Goal: Transaction & Acquisition: Subscribe to service/newsletter

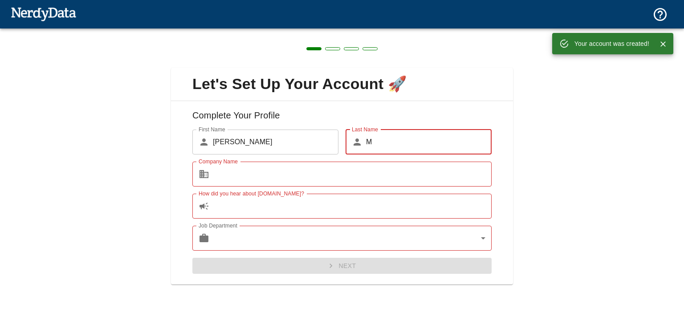
click at [383, 144] on input "M" at bounding box center [429, 142] width 126 height 25
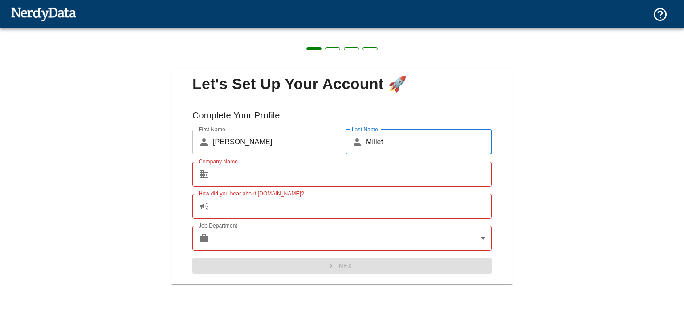
type input "Millet"
click at [317, 175] on input "Company Name" at bounding box center [352, 174] width 279 height 25
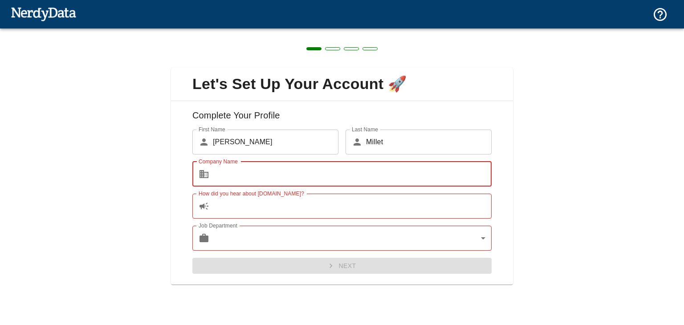
click at [381, 138] on input "Millet" at bounding box center [429, 142] width 126 height 25
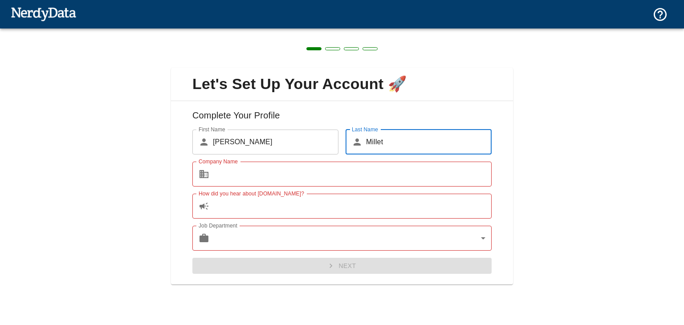
click at [381, 138] on input "Millet" at bounding box center [429, 142] width 126 height 25
click at [328, 185] on input "Company Name" at bounding box center [352, 174] width 279 height 25
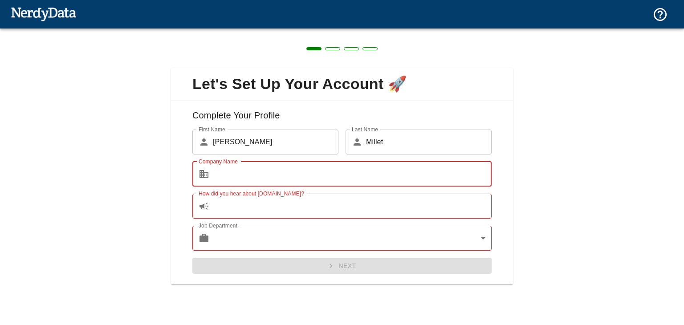
paste input "Millet"
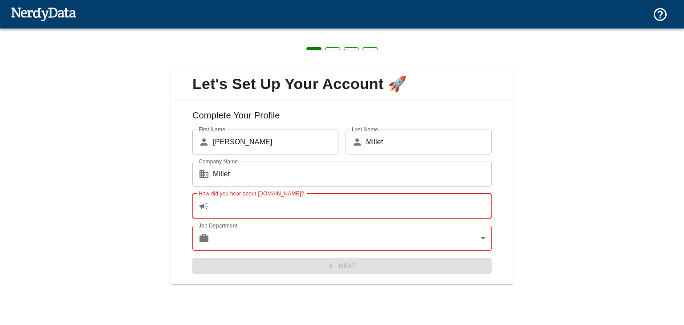
click at [263, 211] on input "How did you hear about [DOMAIN_NAME]?" at bounding box center [352, 206] width 279 height 25
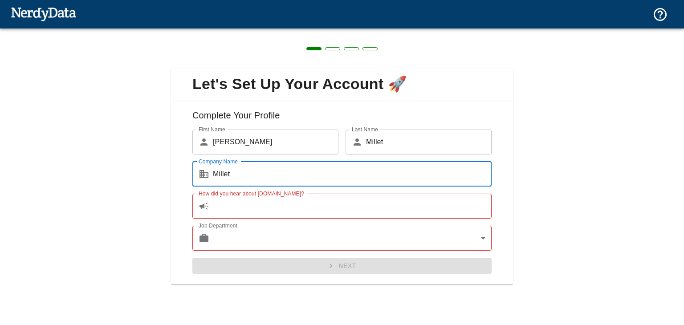
click at [287, 178] on input "Millet" at bounding box center [352, 174] width 279 height 25
type input "[DOMAIN_NAME]"
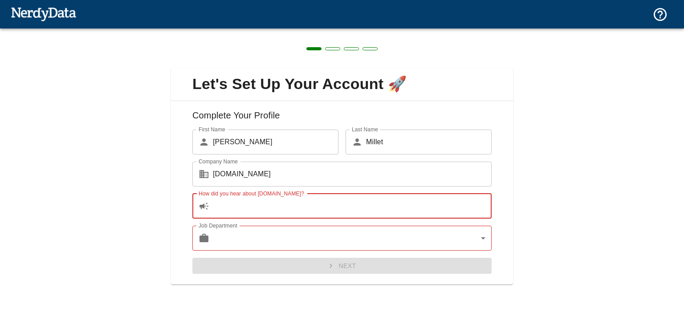
click at [247, 207] on input "How did you hear about [DOMAIN_NAME]?" at bounding box center [352, 206] width 279 height 25
type input "N"
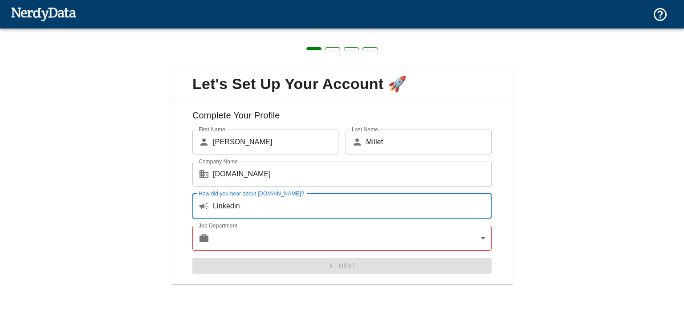
type input "Linkedin"
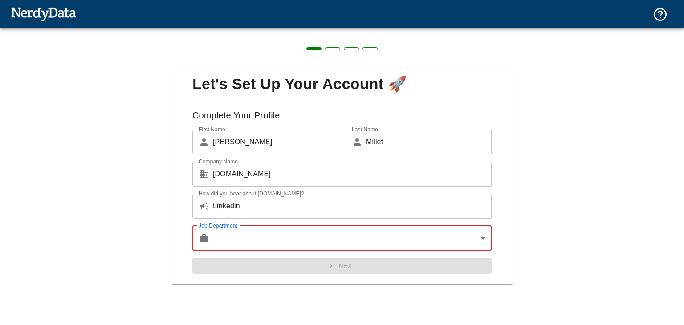
click at [259, 31] on body "Technologies Domains Pricing Products Create a Report Create a list of websites…" at bounding box center [342, 15] width 684 height 31
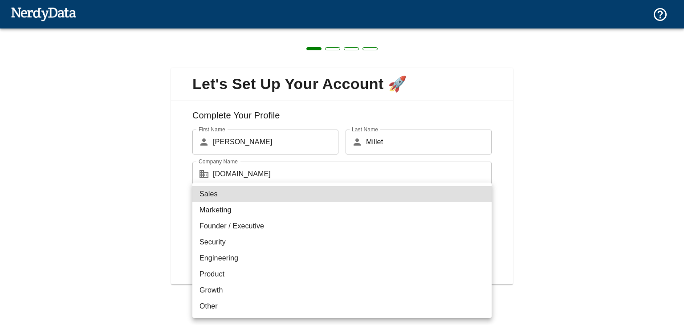
click at [262, 224] on li "Founder / Executive" at bounding box center [341, 226] width 299 height 16
type input "exec"
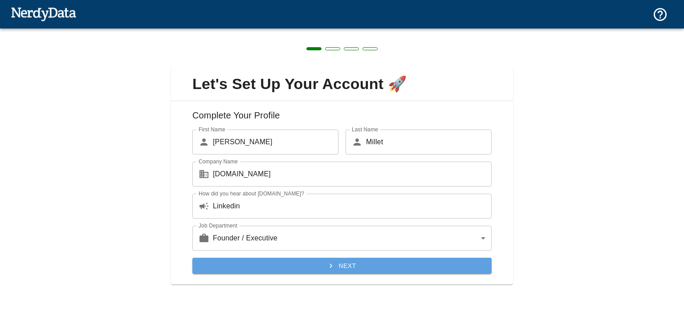
click at [362, 269] on button "Next" at bounding box center [341, 266] width 299 height 16
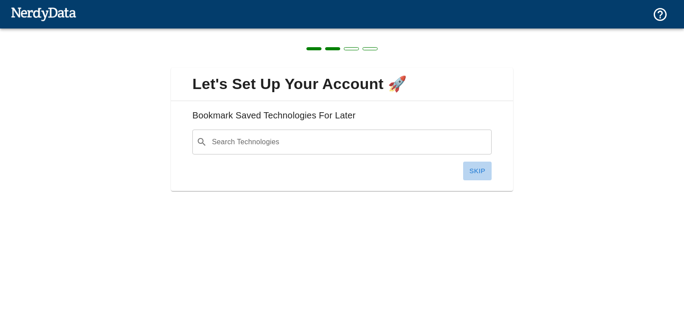
click at [471, 168] on button "Skip" at bounding box center [477, 171] width 28 height 19
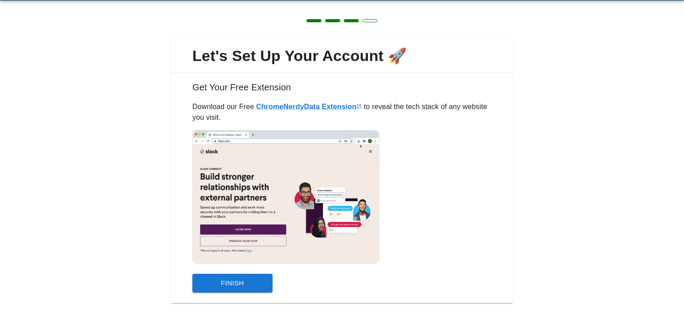
scroll to position [34, 0]
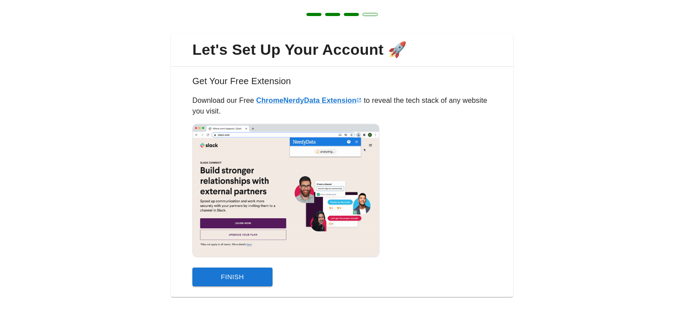
click at [233, 267] on button "Finish" at bounding box center [232, 276] width 80 height 19
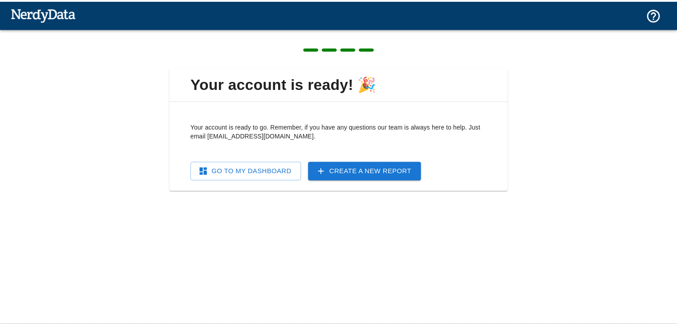
scroll to position [0, 0]
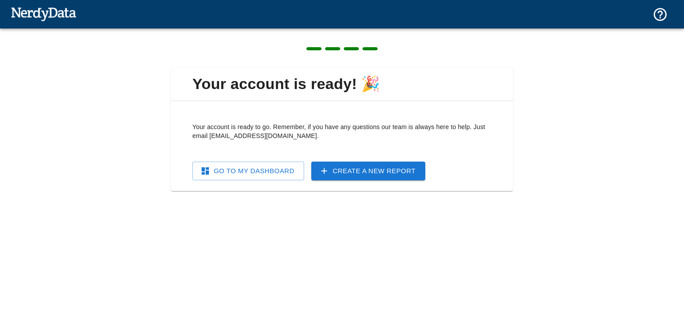
click at [247, 171] on link "Go To My Dashboard" at bounding box center [248, 171] width 112 height 19
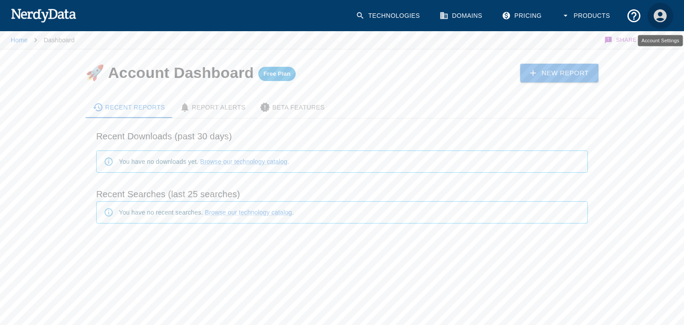
click at [669, 13] on button "Account Settings" at bounding box center [660, 16] width 26 height 26
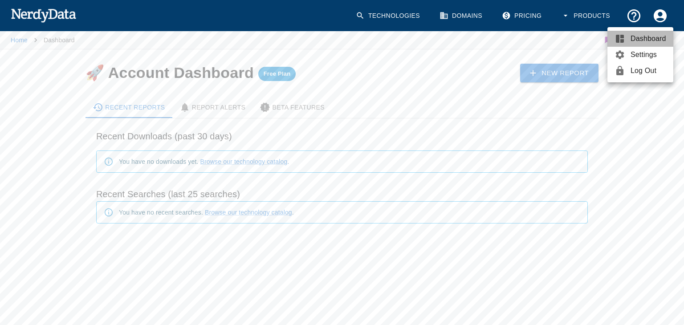
click at [643, 42] on span "Dashboard" at bounding box center [648, 38] width 36 height 11
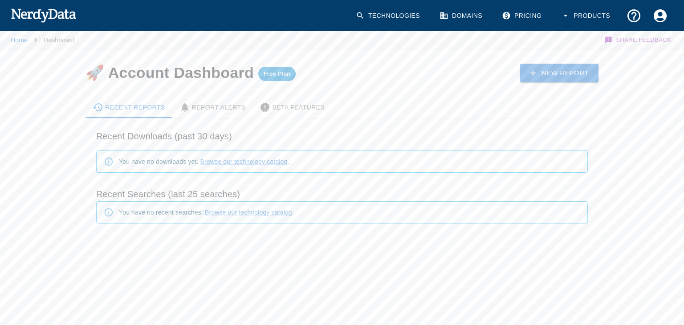
click at [219, 108] on div "Report Alerts" at bounding box center [212, 107] width 66 height 11
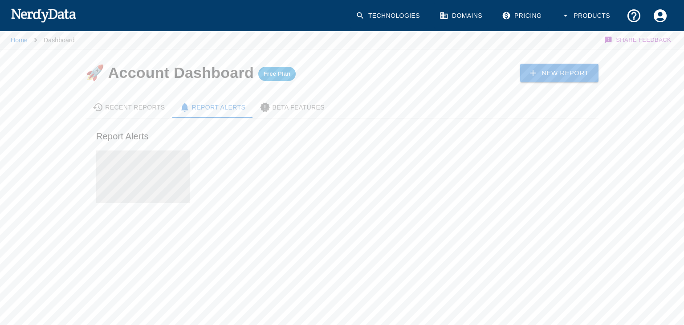
click at [291, 109] on div "Beta Features" at bounding box center [291, 107] width 65 height 11
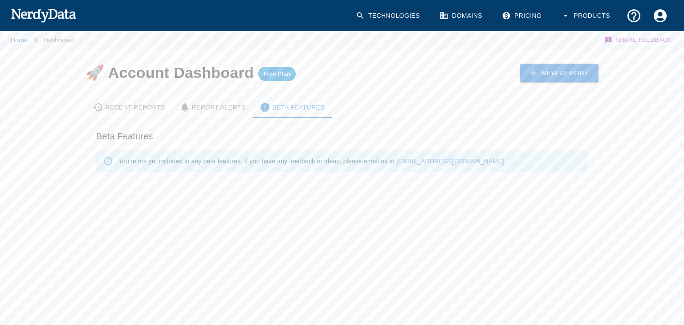
click at [207, 100] on Alerts-tab "Report Alerts" at bounding box center [212, 107] width 81 height 21
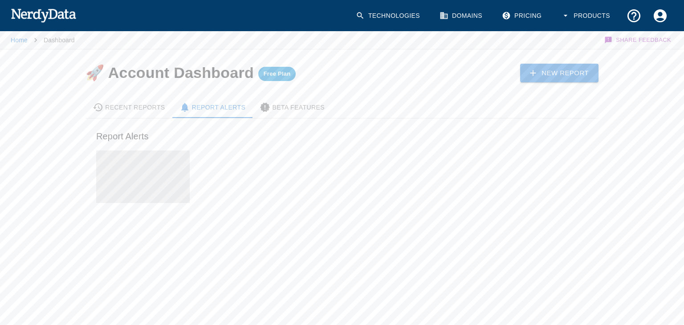
click at [124, 102] on div "Recent Reports" at bounding box center [129, 107] width 73 height 11
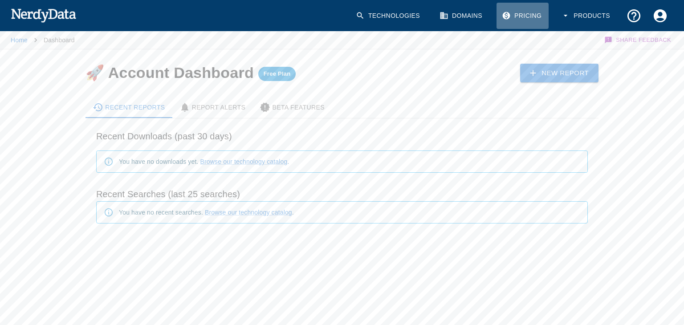
click at [524, 13] on link "Pricing" at bounding box center [522, 16] width 52 height 26
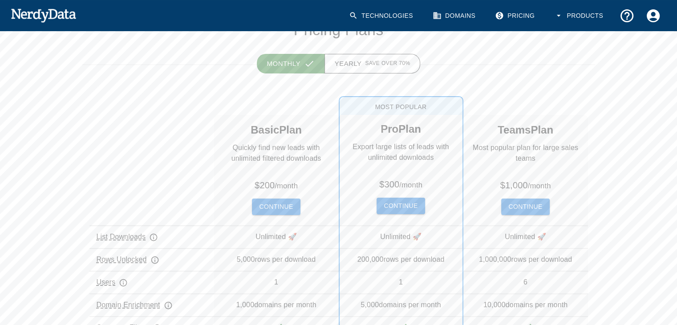
scroll to position [134, 0]
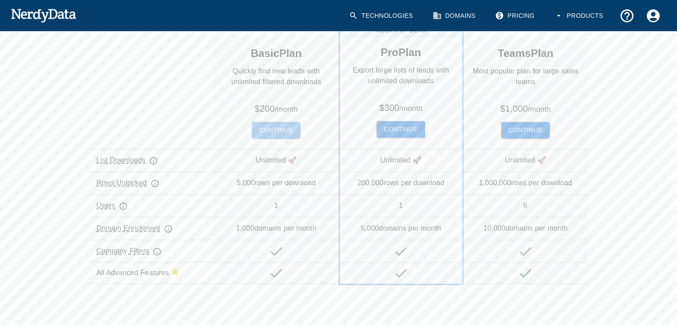
click at [268, 131] on button "Continue" at bounding box center [276, 130] width 48 height 16
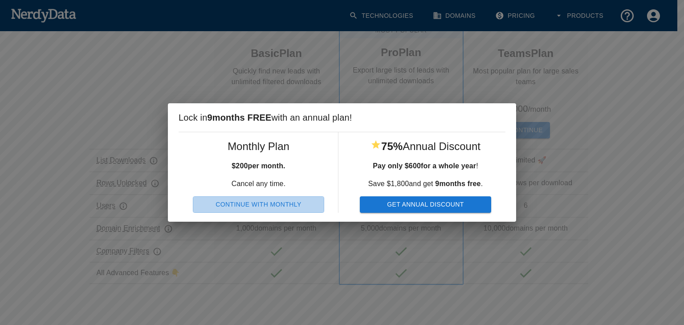
click at [258, 205] on button "Continue With Monthly" at bounding box center [258, 204] width 131 height 16
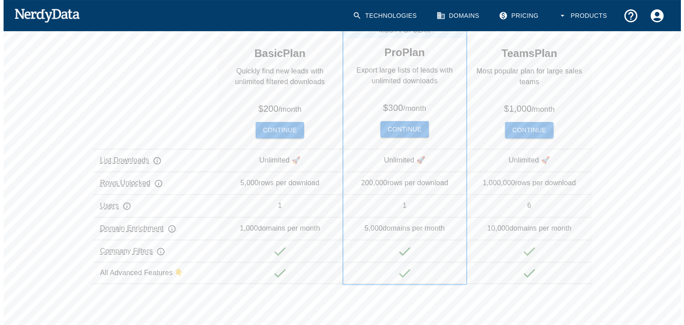
scroll to position [0, 0]
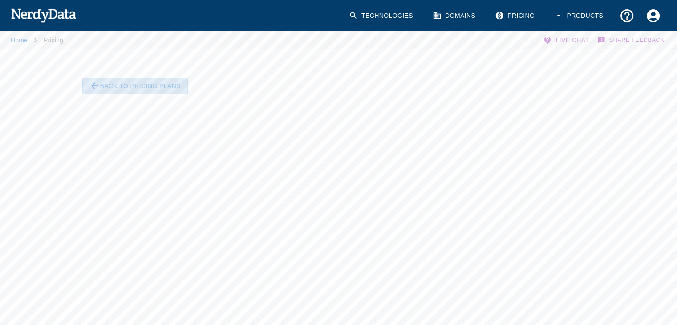
click at [130, 89] on button "Back To Pricing Plans" at bounding box center [134, 86] width 105 height 16
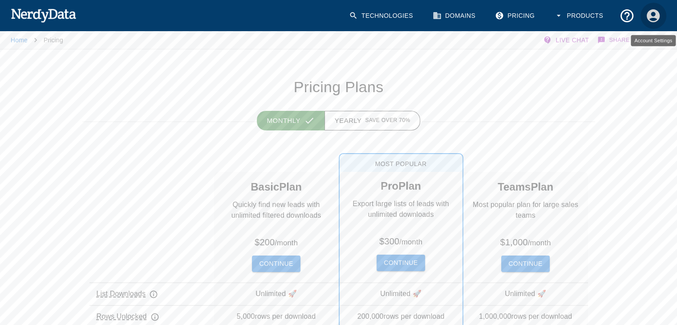
click at [660, 16] on icon "Account Settings" at bounding box center [653, 16] width 16 height 16
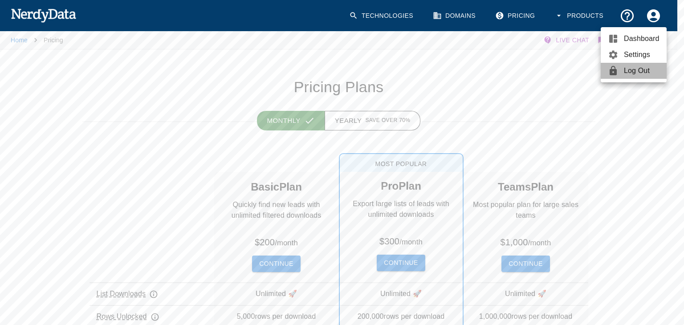
click at [638, 67] on span "Log Out" at bounding box center [642, 70] width 36 height 11
